Goal: Task Accomplishment & Management: Complete application form

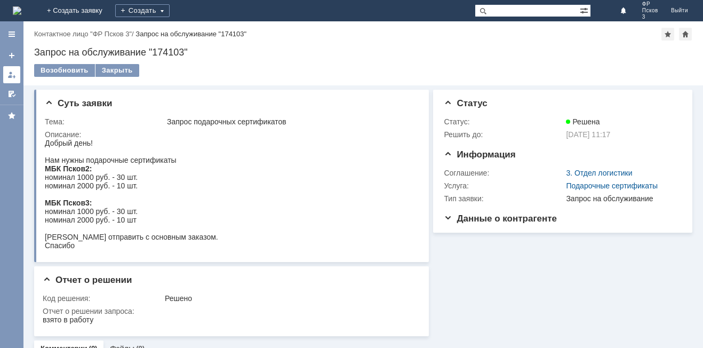
click at [7, 71] on link at bounding box center [11, 74] width 17 height 17
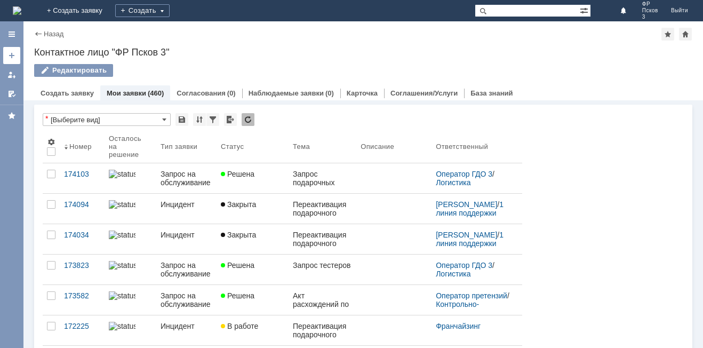
click at [7, 51] on div at bounding box center [11, 55] width 9 height 9
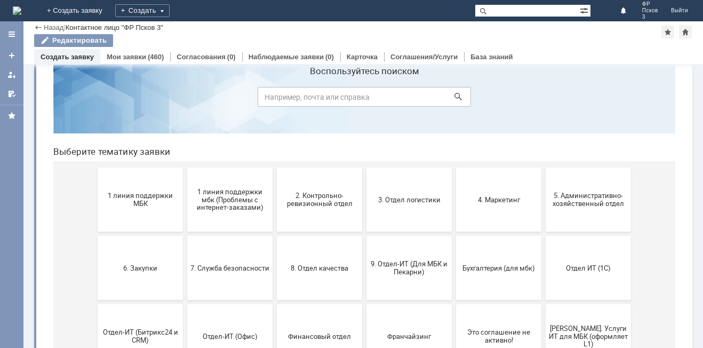
scroll to position [53, 0]
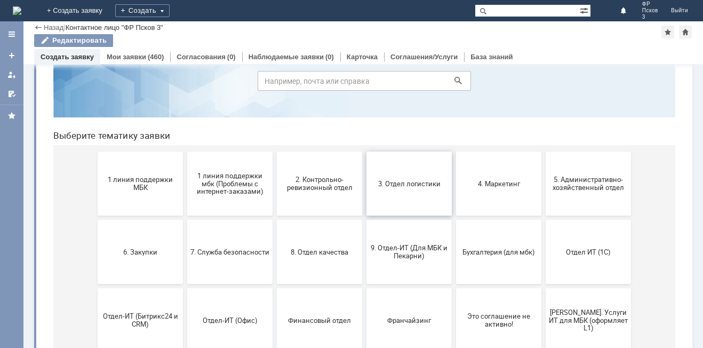
click at [399, 195] on button "3. Отдел логистики" at bounding box center [408, 183] width 85 height 64
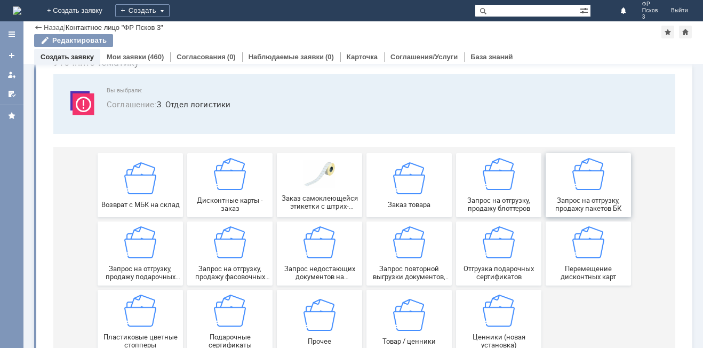
scroll to position [89, 0]
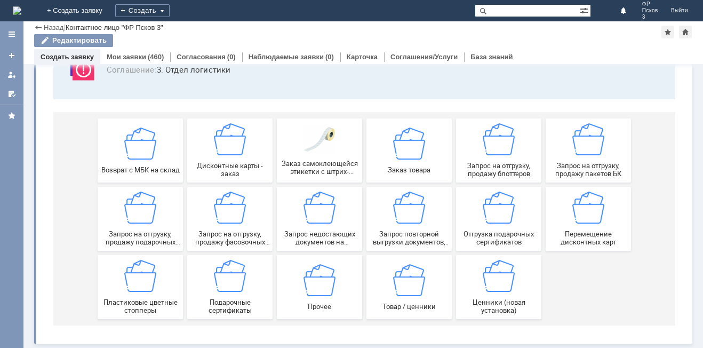
click at [43, 26] on div "Назад" at bounding box center [48, 27] width 29 height 8
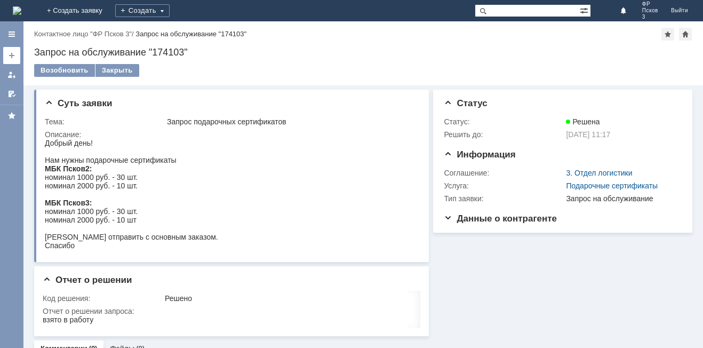
click at [13, 59] on div at bounding box center [11, 55] width 9 height 9
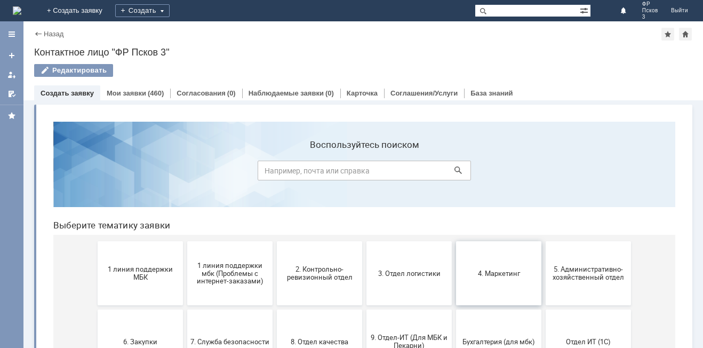
scroll to position [53, 0]
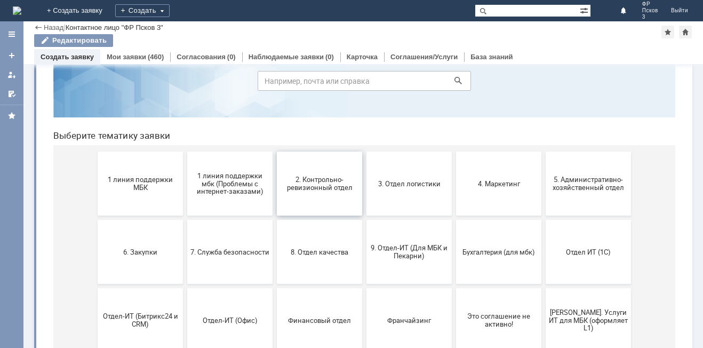
click at [317, 192] on button "2. Контрольно-ревизионный отдел" at bounding box center [319, 183] width 85 height 64
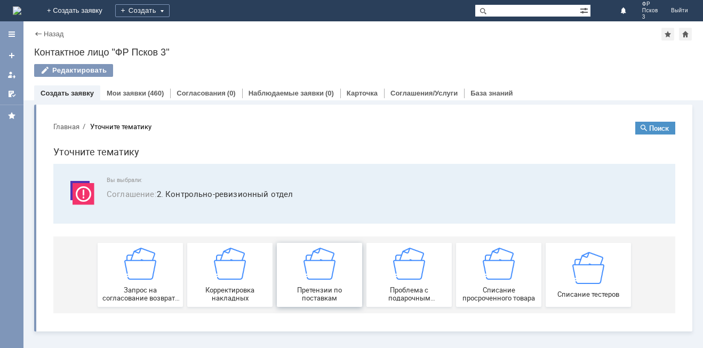
click at [333, 279] on img at bounding box center [319, 263] width 32 height 32
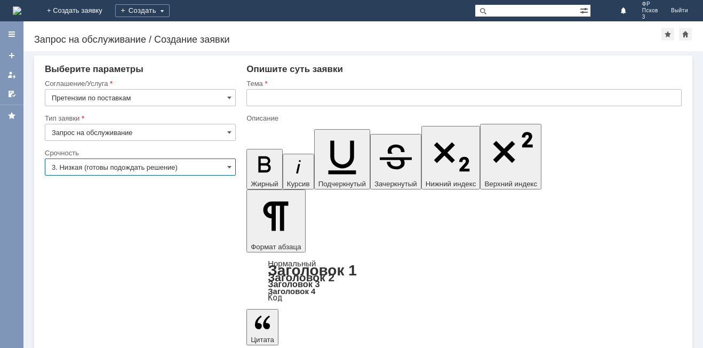
click at [137, 170] on input "3. Низкая (готовы подождать решение)" at bounding box center [140, 166] width 191 height 17
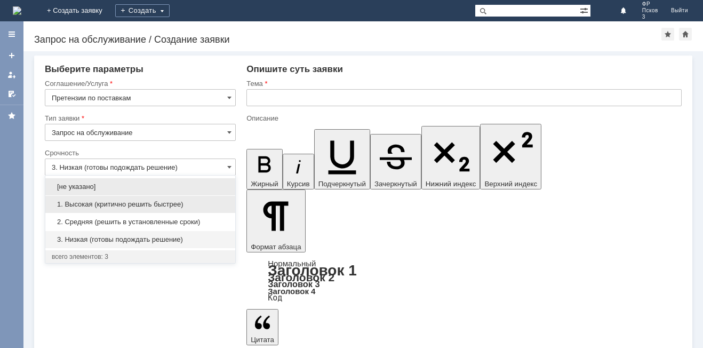
click at [121, 202] on span "1. Высокая (критично решить быстрее)" at bounding box center [140, 204] width 177 height 9
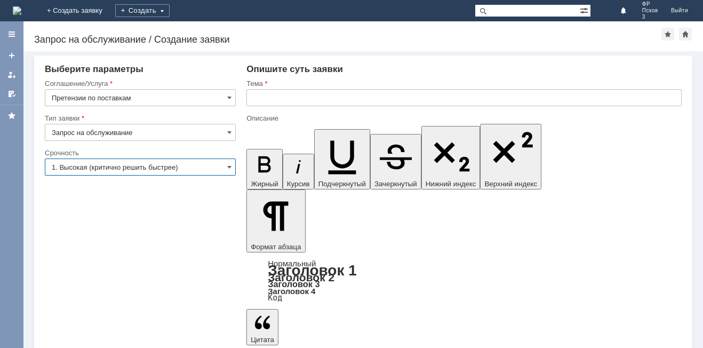
type input "1. Высокая (критично решить быстрее)"
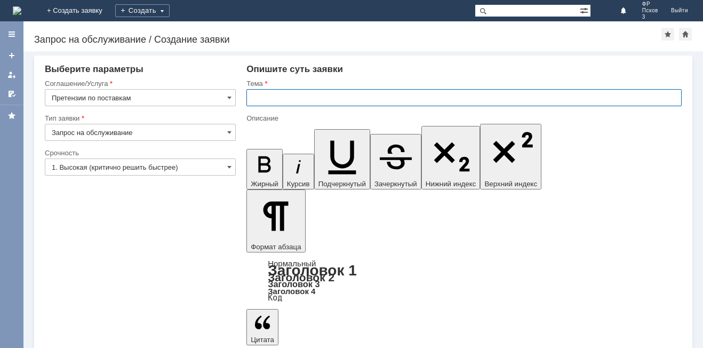
click at [308, 102] on input "text" at bounding box center [463, 97] width 435 height 17
click at [284, 87] on div "Тема" at bounding box center [463, 84] width 435 height 10
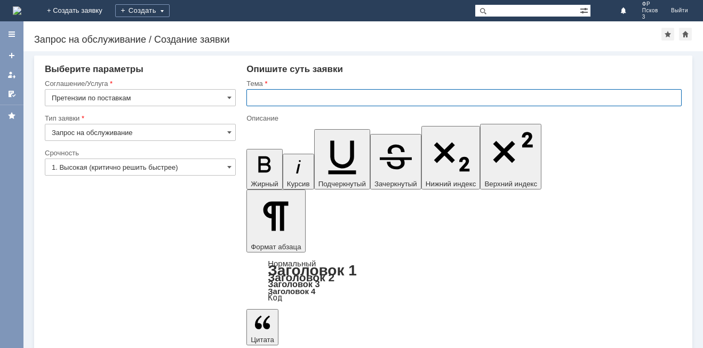
click at [284, 95] on input "text" at bounding box center [463, 97] width 435 height 17
click at [352, 95] on input "Не поступили подарочные сетрификаты и документы" at bounding box center [463, 97] width 435 height 17
type input "Не поступили подарочные сертификаты и документы"
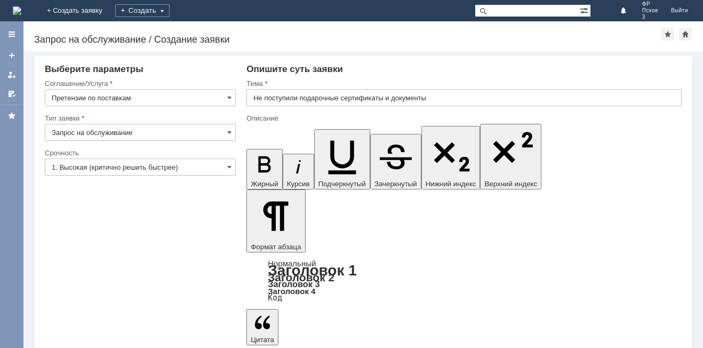
drag, startPoint x: 540, startPoint y: 2850, endPoint x: 548, endPoint y: 2852, distance: 8.3
